Goal: Navigation & Orientation: Find specific page/section

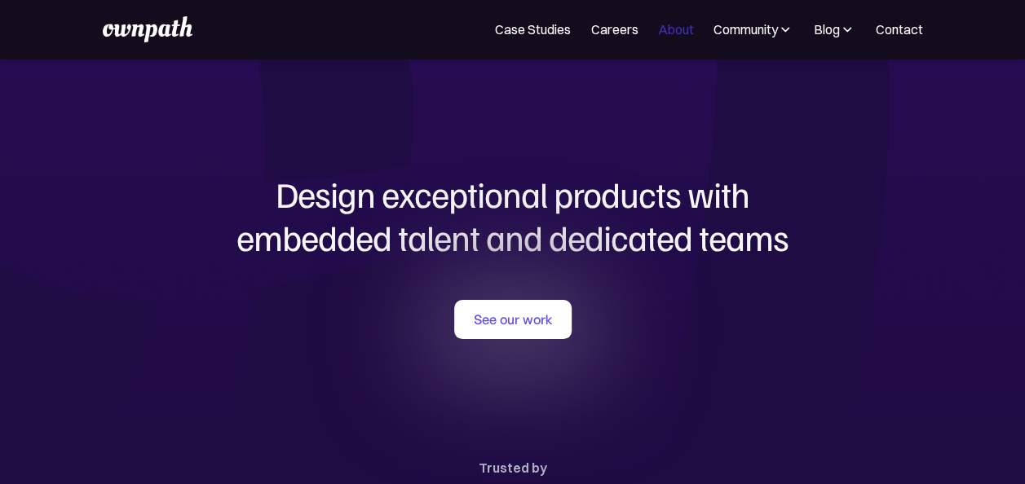
click at [670, 29] on link "About" at bounding box center [675, 30] width 36 height 20
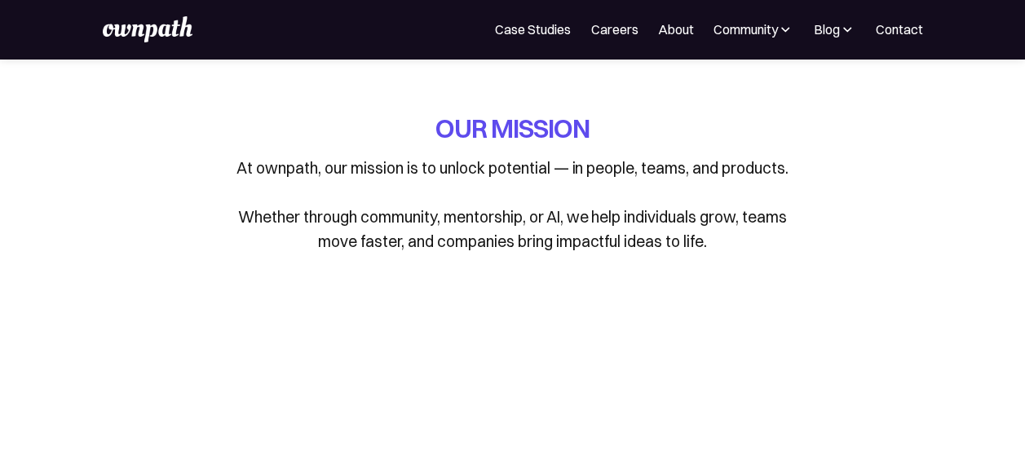
click at [688, 26] on link "About" at bounding box center [675, 30] width 36 height 20
click at [161, 23] on img at bounding box center [148, 29] width 90 height 26
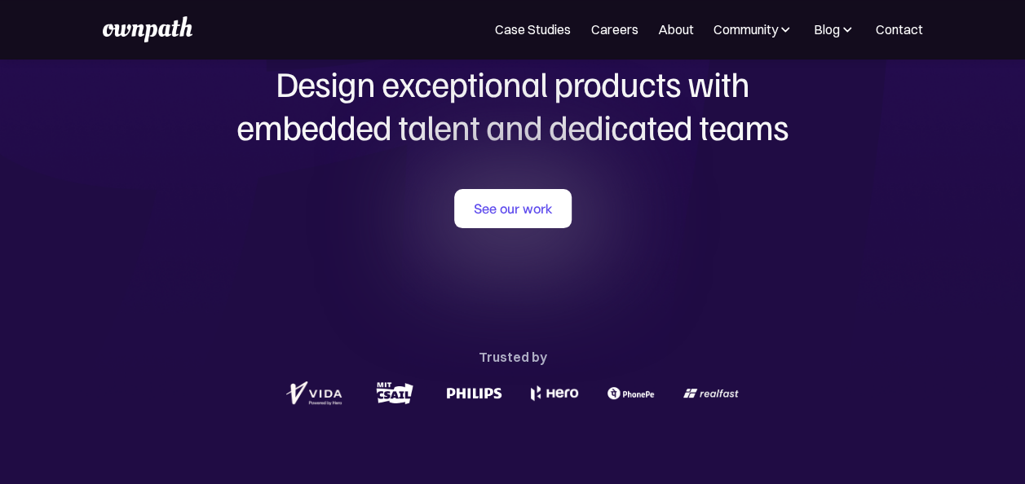
scroll to position [110, 0]
click at [541, 209] on link "See our work" at bounding box center [512, 209] width 117 height 39
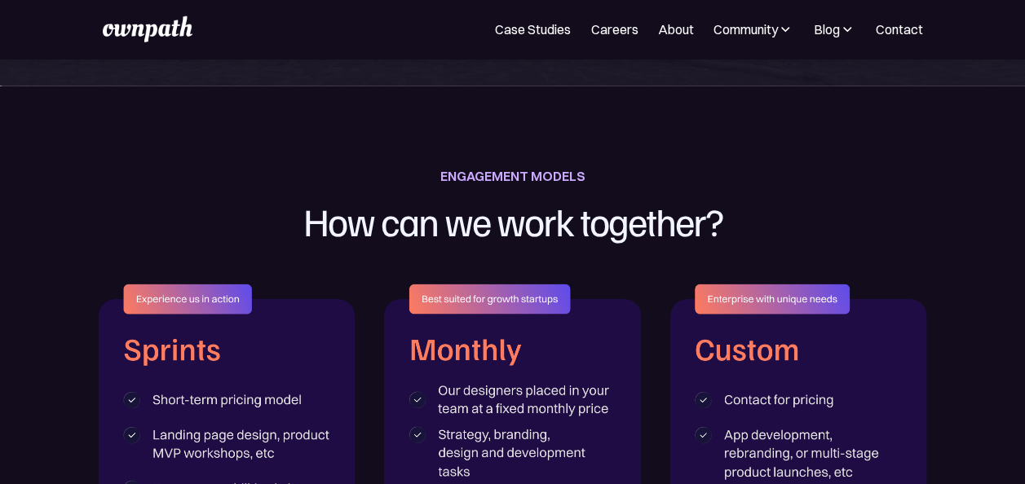
scroll to position [2375, 0]
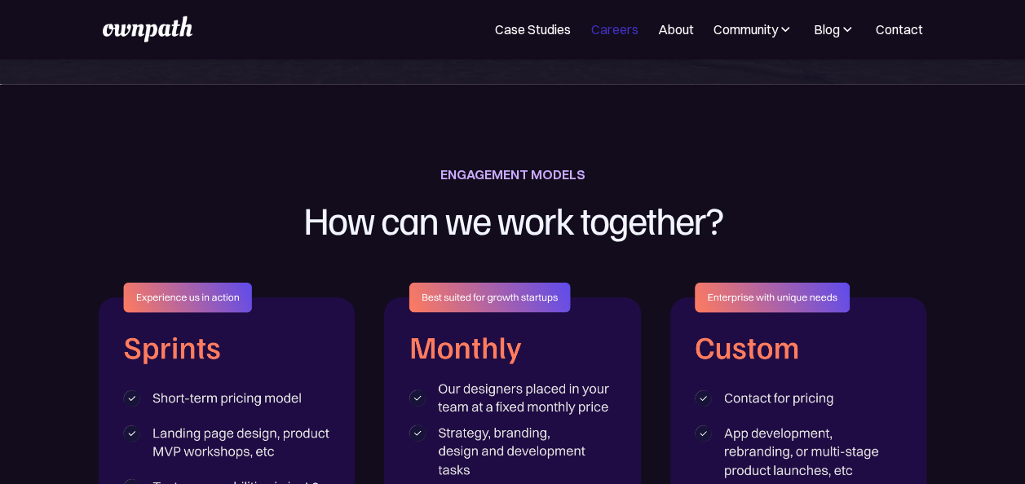
click at [630, 30] on link "Careers" at bounding box center [614, 30] width 47 height 20
